Goal: Find specific page/section: Find specific page/section

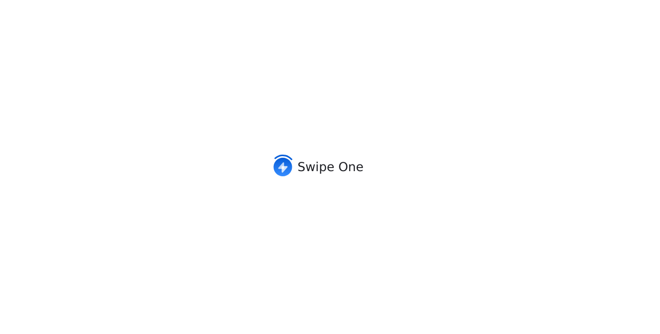
click at [311, 163] on text "Swipe One" at bounding box center [330, 166] width 66 height 15
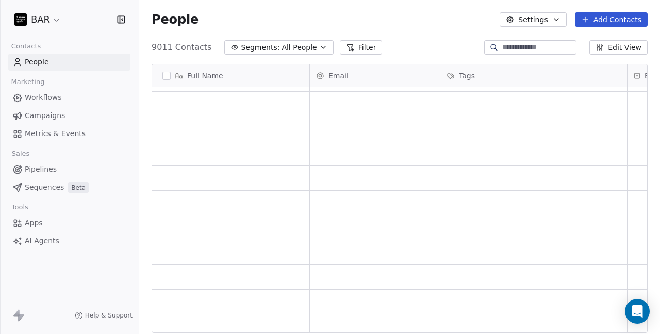
scroll to position [2123, 0]
